Goal: Task Accomplishment & Management: Use online tool/utility

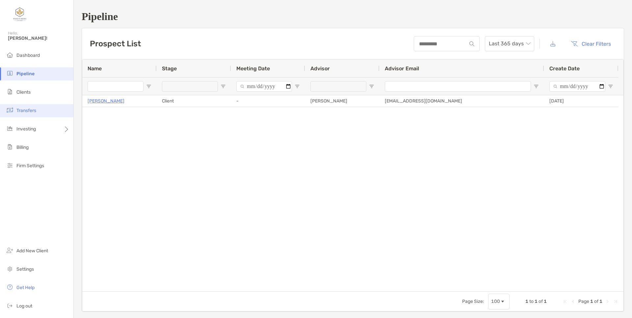
click at [23, 108] on span "Transfers" at bounding box center [26, 111] width 20 height 6
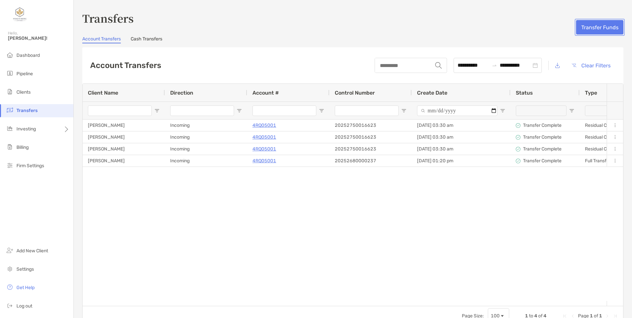
click at [593, 22] on button "Transfer Funds" at bounding box center [599, 27] width 47 height 14
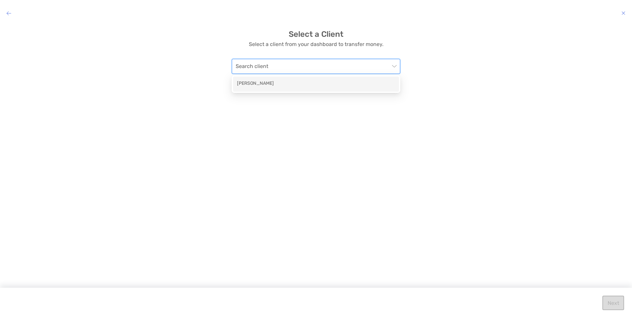
click at [339, 70] on input "modal" at bounding box center [313, 66] width 154 height 14
click at [321, 86] on div "[PERSON_NAME]" at bounding box center [316, 84] width 158 height 8
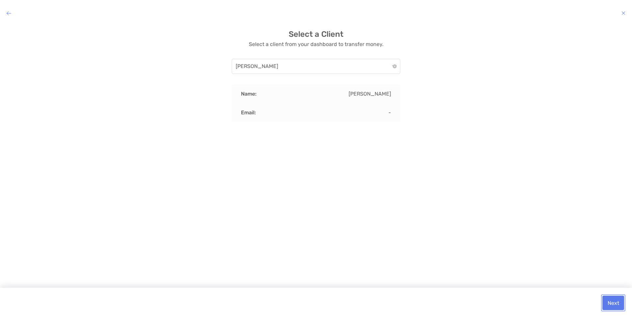
click at [611, 304] on button "Next" at bounding box center [613, 303] width 22 height 14
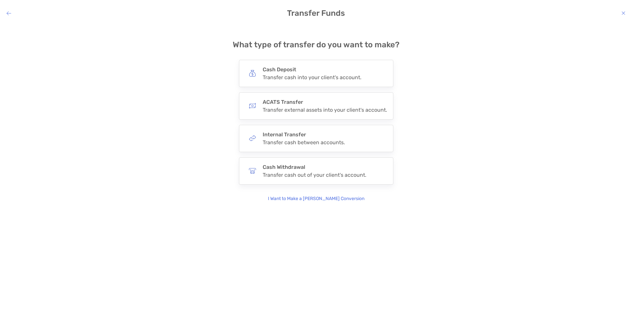
click at [218, 130] on div "**********" at bounding box center [315, 116] width 621 height 173
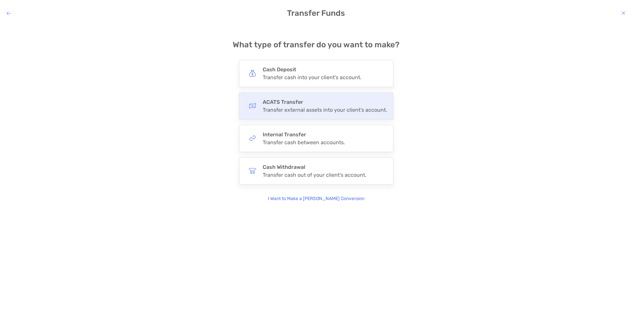
click at [308, 107] on div "Transfer external assets into your client's account." at bounding box center [325, 110] width 124 height 6
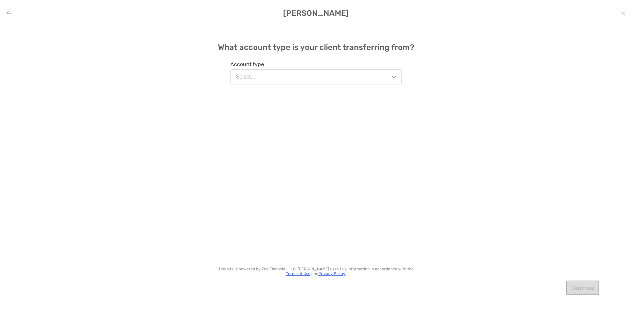
click at [304, 84] on button "Select..." at bounding box center [315, 76] width 171 height 15
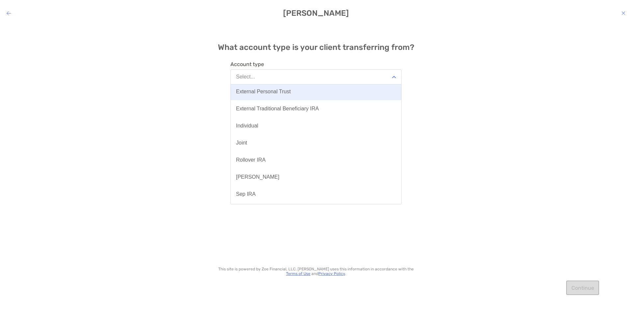
scroll to position [51, 0]
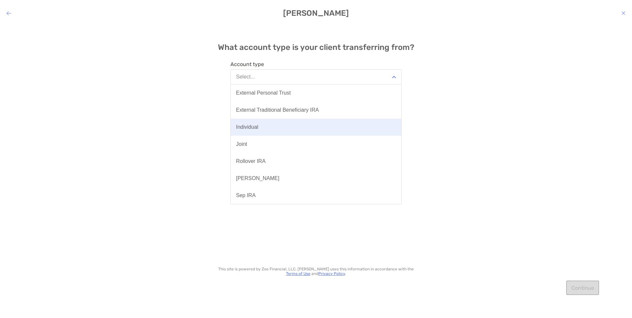
click at [295, 130] on button "Individual" at bounding box center [316, 127] width 170 height 17
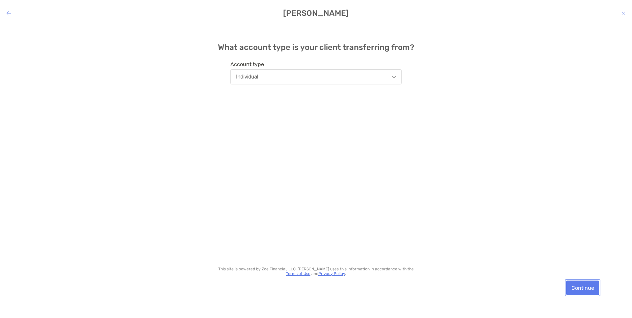
click at [588, 291] on button "Continue" at bounding box center [582, 288] width 33 height 14
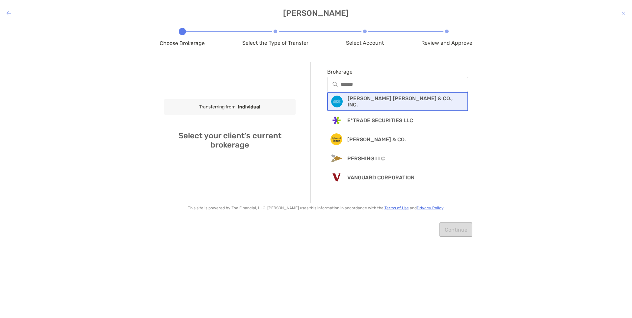
click at [360, 102] on p "[PERSON_NAME] [PERSON_NAME] & CO., INC." at bounding box center [403, 101] width 112 height 13
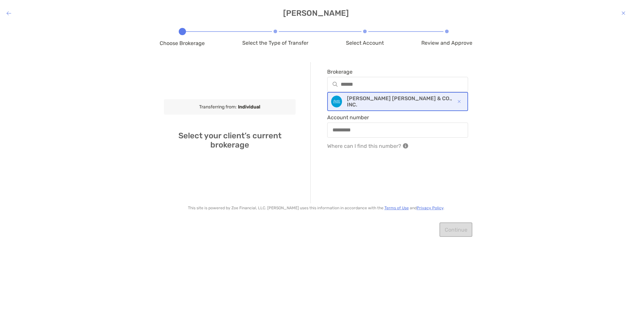
click at [364, 126] on div "modal" at bounding box center [397, 130] width 141 height 15
click at [364, 127] on input "Account number" at bounding box center [398, 130] width 140 height 6
